Goal: Entertainment & Leisure: Consume media (video, audio)

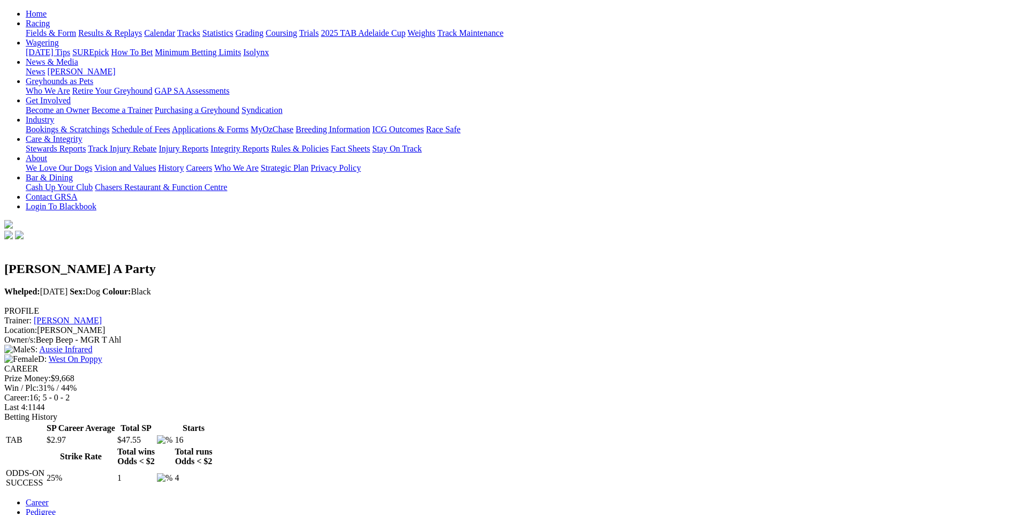
scroll to position [54, 0]
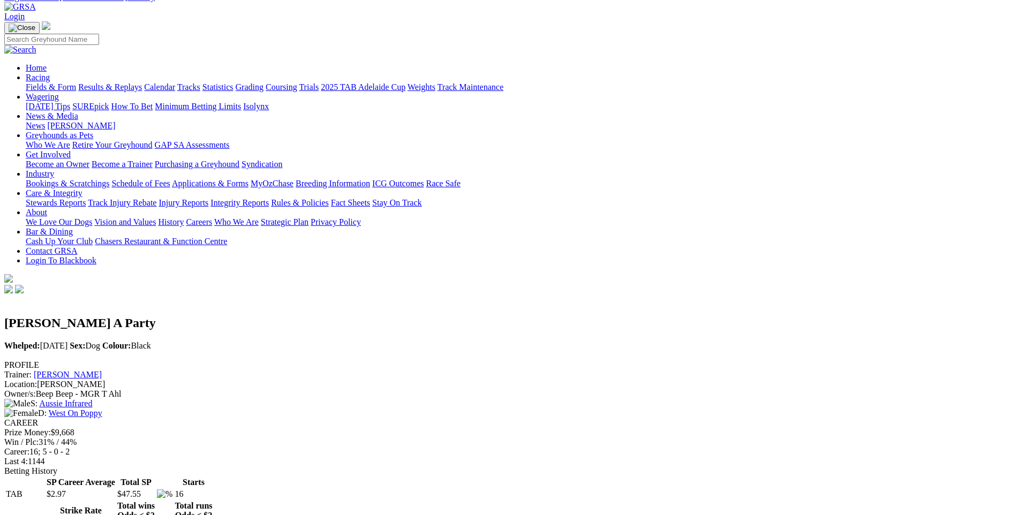
click at [102, 409] on link "West On Poppy" at bounding box center [76, 413] width 54 height 9
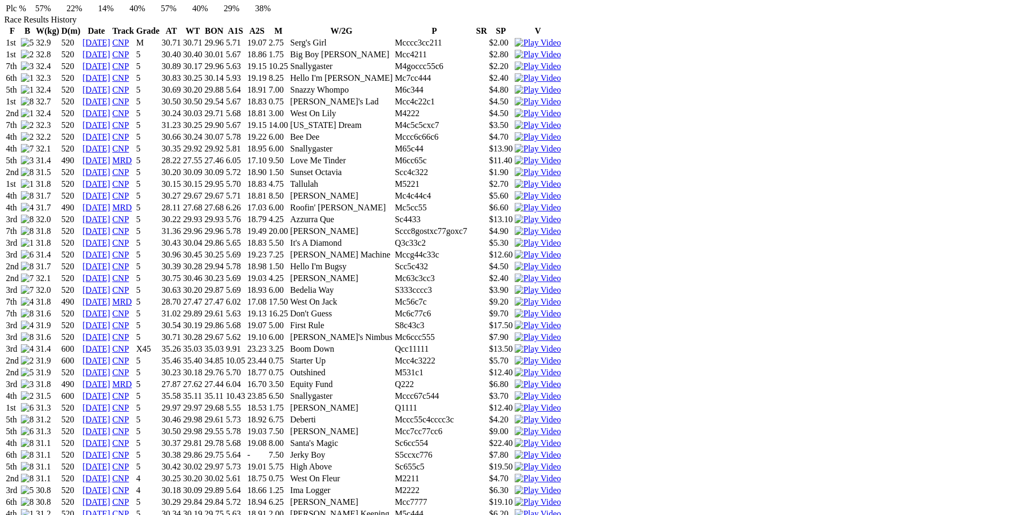
scroll to position [750, 0]
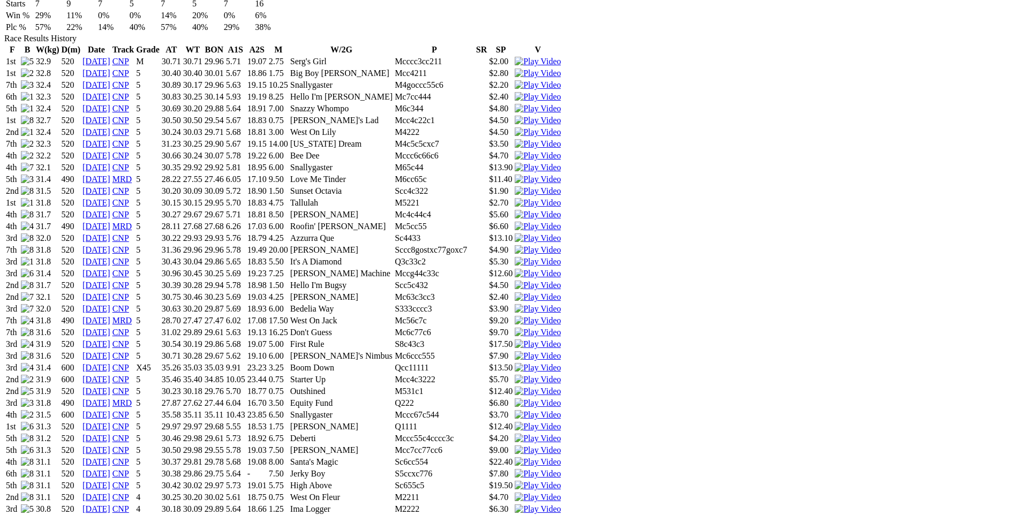
click at [561, 363] on img at bounding box center [538, 368] width 46 height 10
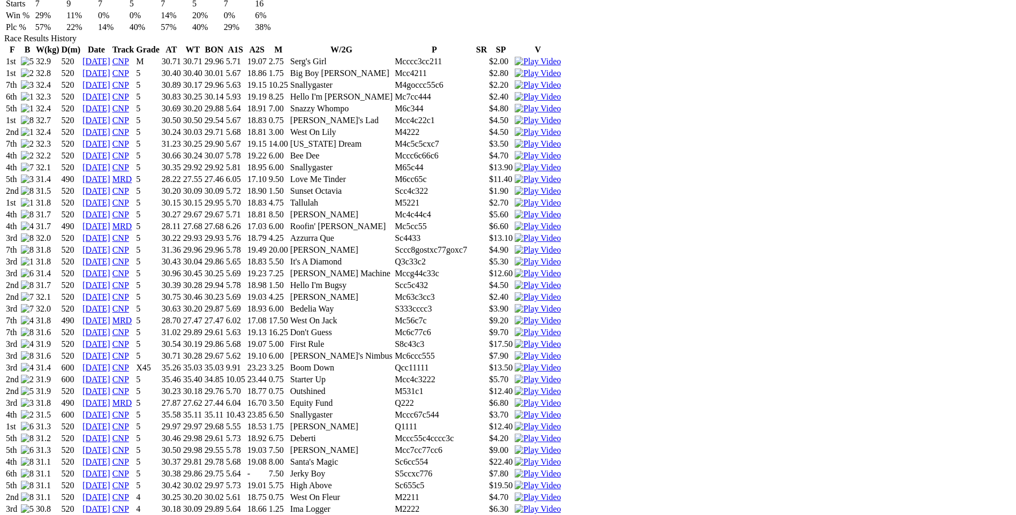
click at [561, 375] on img at bounding box center [538, 380] width 46 height 10
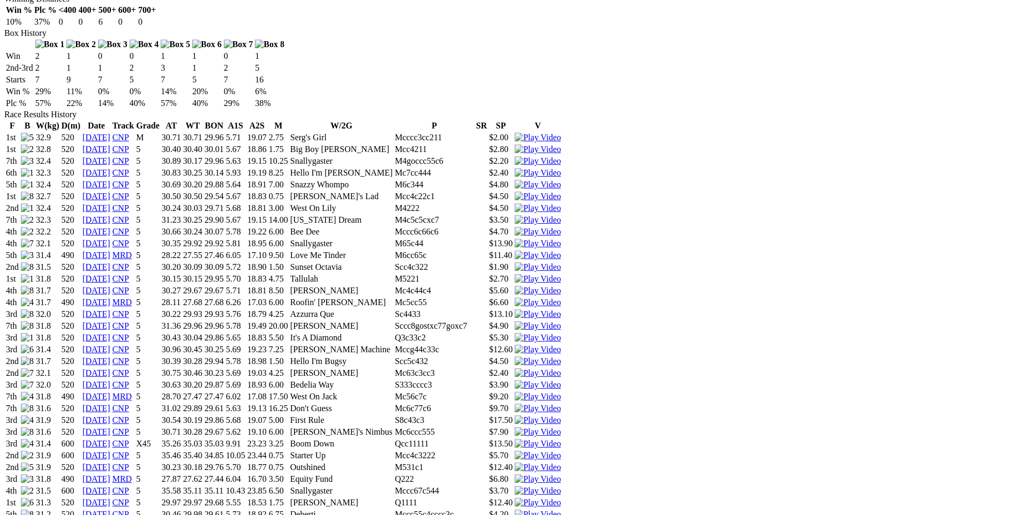
scroll to position [697, 0]
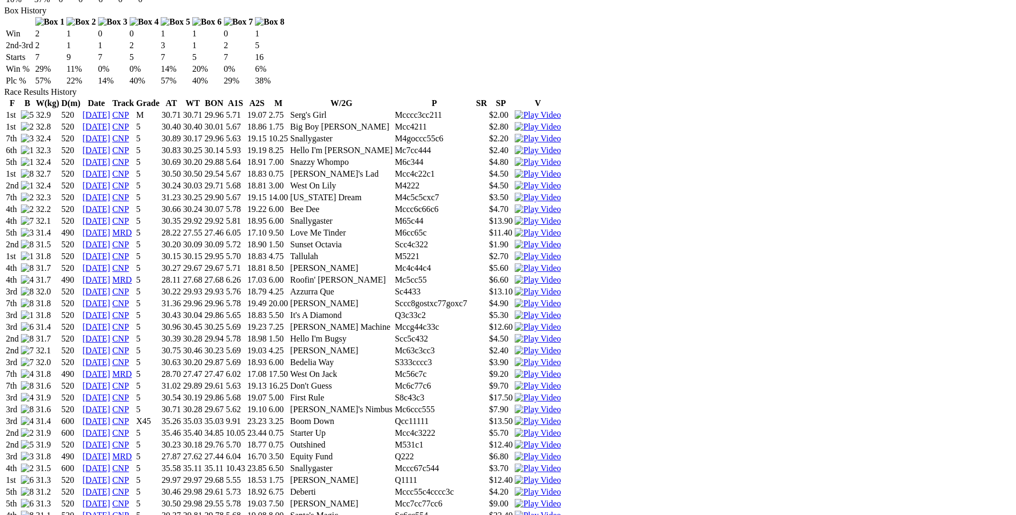
click at [561, 476] on img at bounding box center [538, 481] width 46 height 10
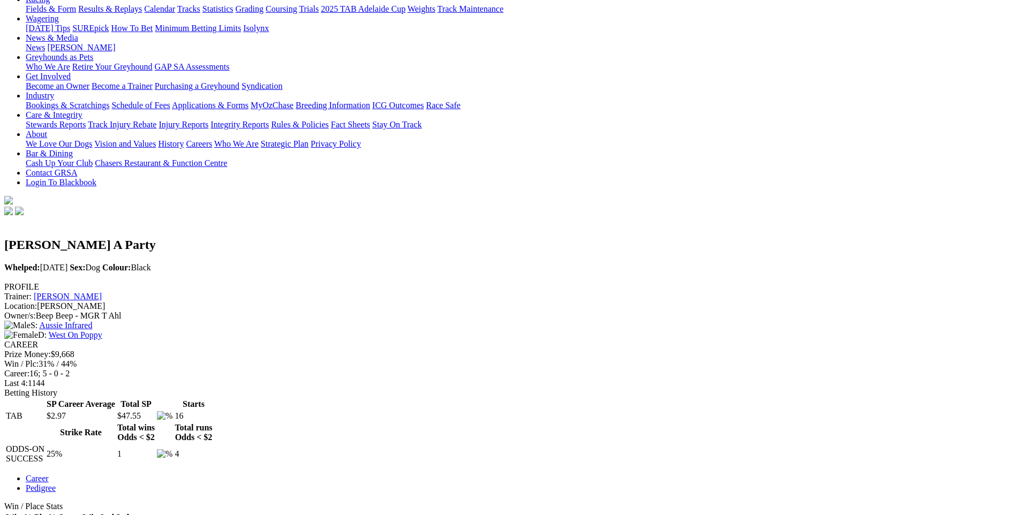
scroll to position [133, 0]
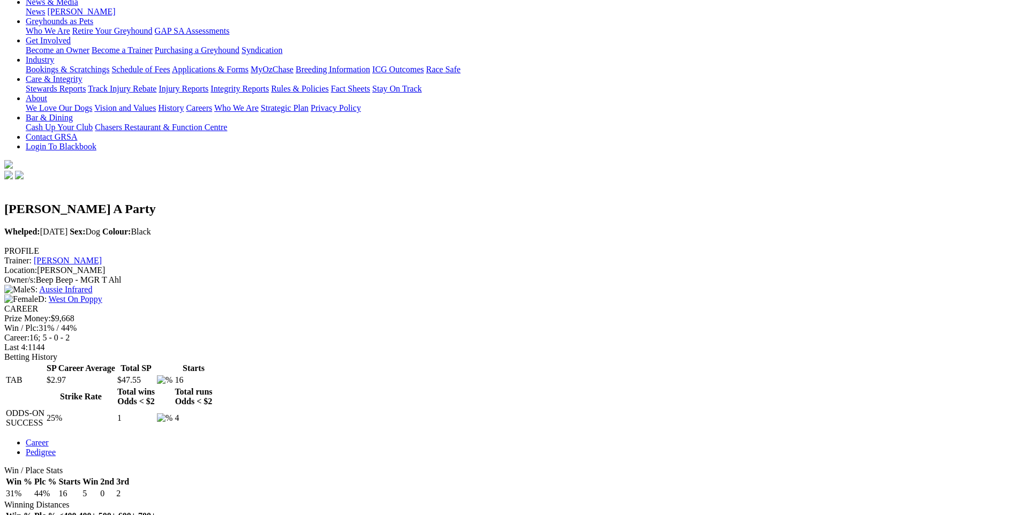
scroll to position [186, 0]
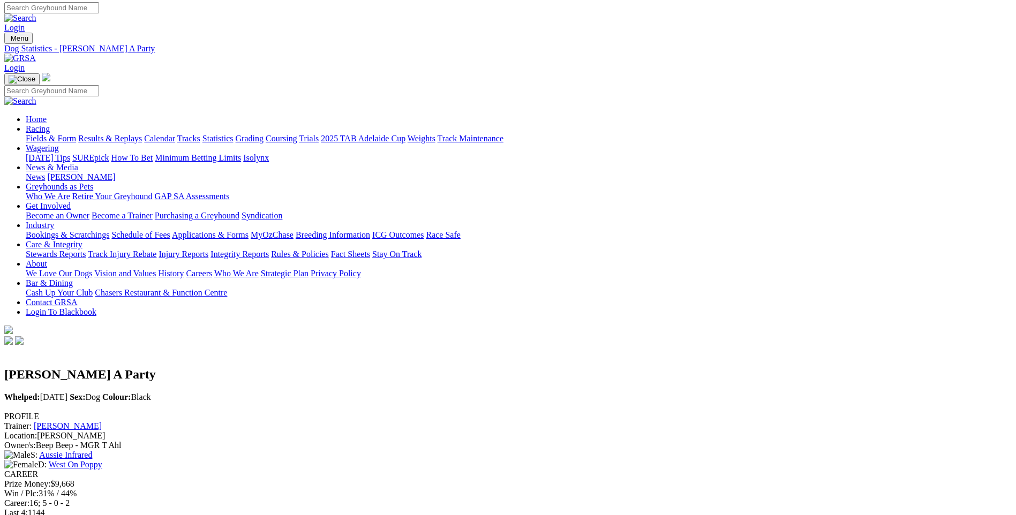
scroll to position [0, 0]
